Goal: Register for event/course

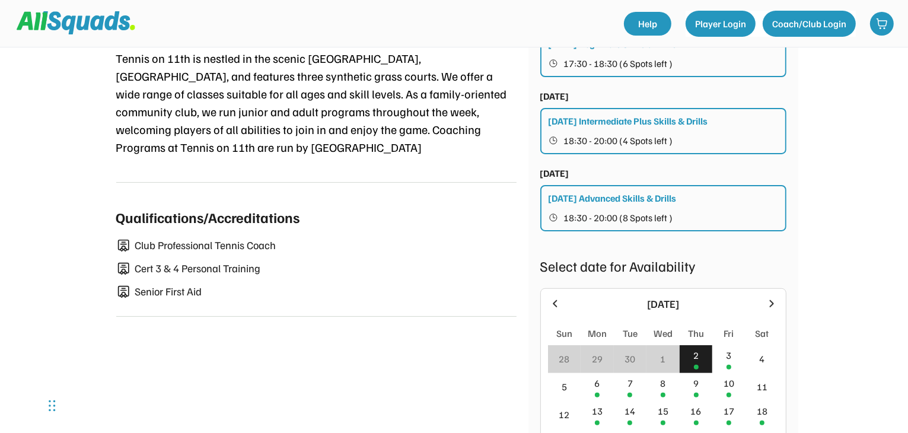
scroll to position [593, 0]
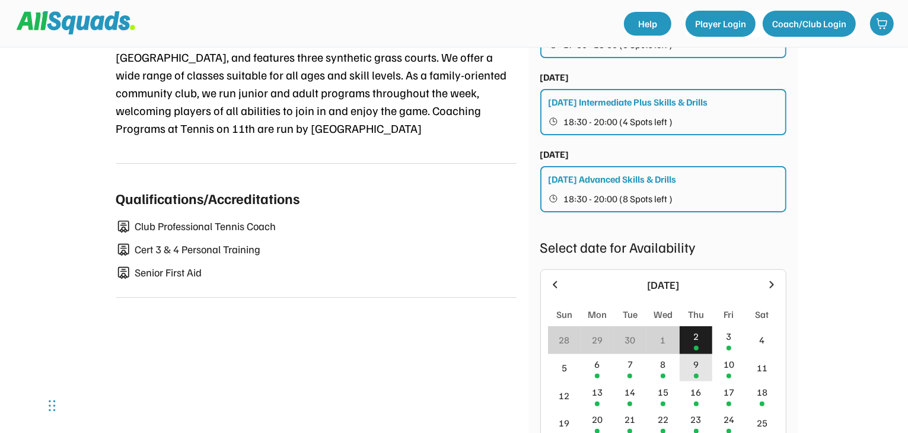
click at [693, 371] on div "9" at bounding box center [695, 364] width 5 height 14
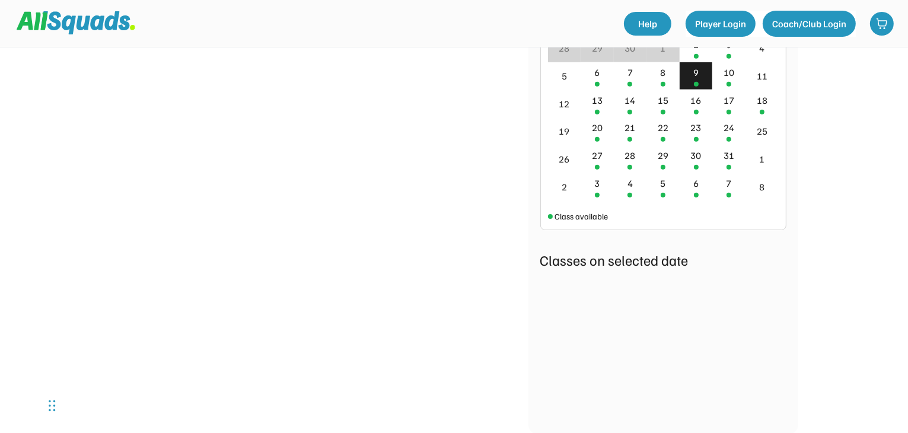
scroll to position [889, 0]
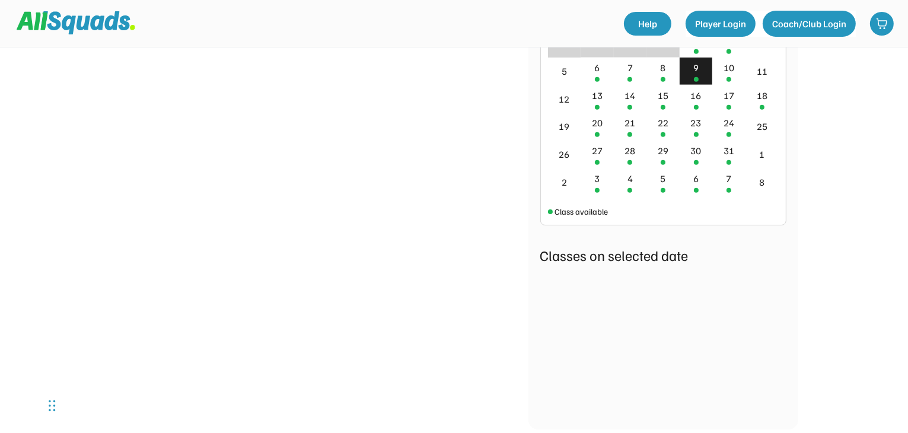
click at [690, 73] on div "9" at bounding box center [695, 72] width 33 height 28
click at [693, 113] on div "16" at bounding box center [695, 99] width 33 height 28
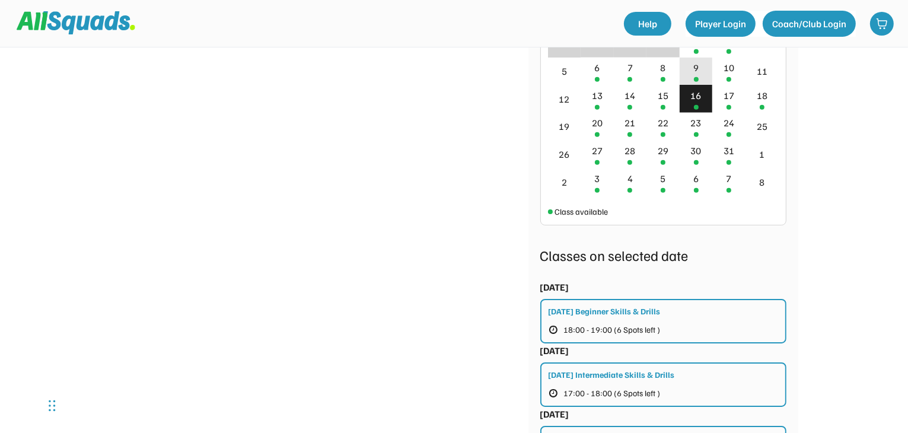
click at [699, 84] on div "9" at bounding box center [695, 72] width 33 height 28
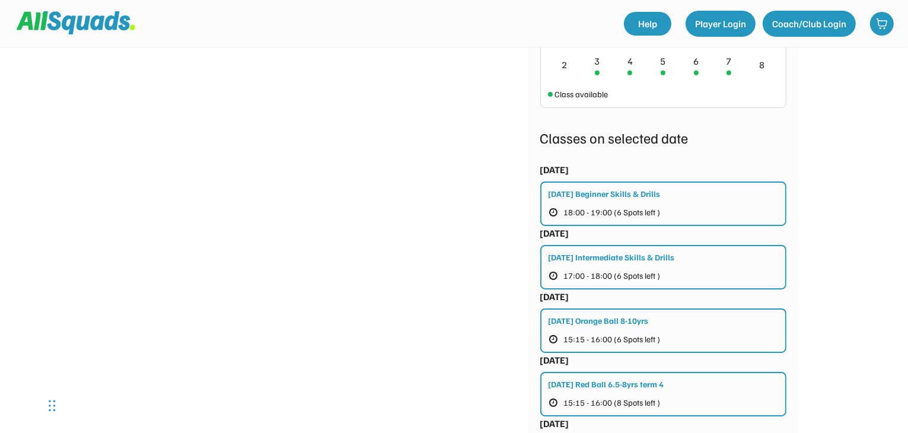
scroll to position [1008, 0]
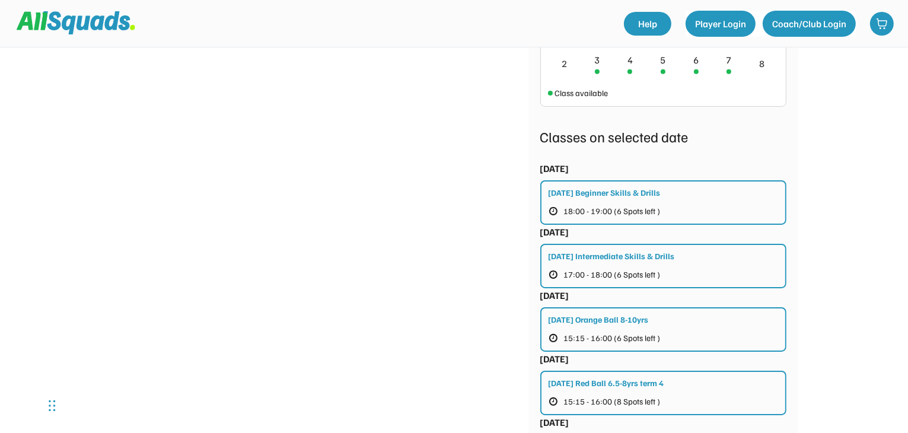
click at [701, 211] on div "[DATE] Beginner Skills & Drills 18:00 - 19:00 (6 Spots left )" at bounding box center [663, 202] width 246 height 44
